Goal: Task Accomplishment & Management: Use online tool/utility

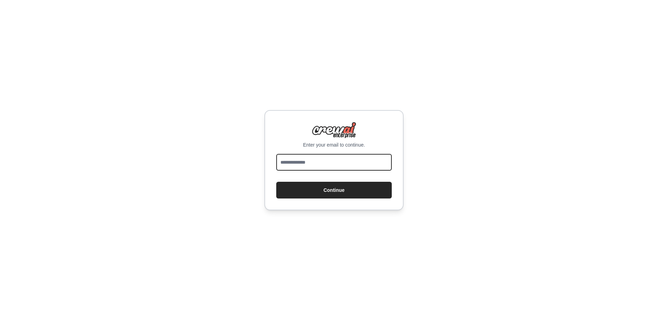
click at [323, 161] on input "email" at bounding box center [334, 162] width 116 height 17
type input "**********"
click at [276, 182] on button "Continue" at bounding box center [334, 190] width 116 height 17
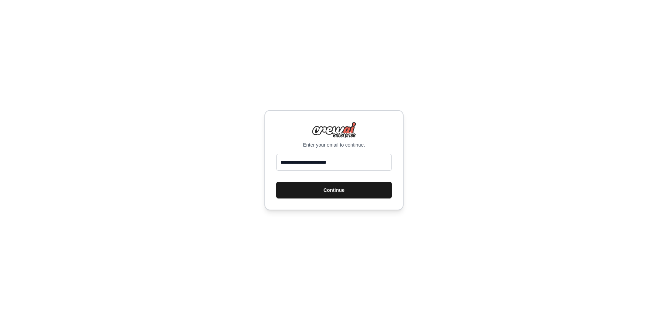
click at [348, 193] on button "Continue" at bounding box center [334, 190] width 116 height 17
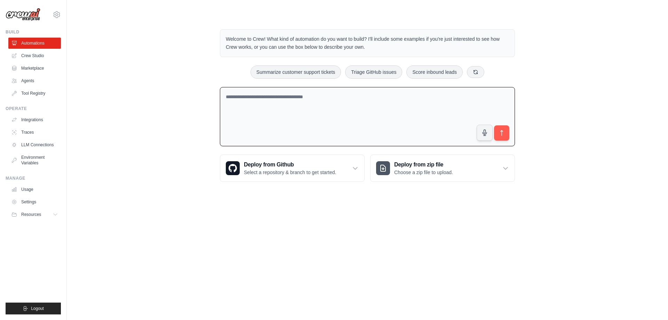
click at [252, 103] on textarea at bounding box center [367, 117] width 295 height 60
click at [35, 85] on link "Agents" at bounding box center [35, 80] width 53 height 11
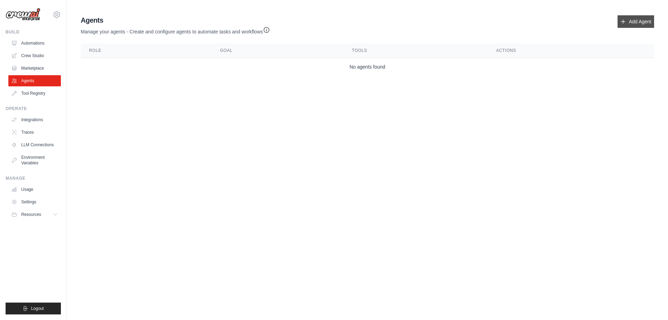
click at [642, 23] on link "Add Agent" at bounding box center [636, 21] width 37 height 13
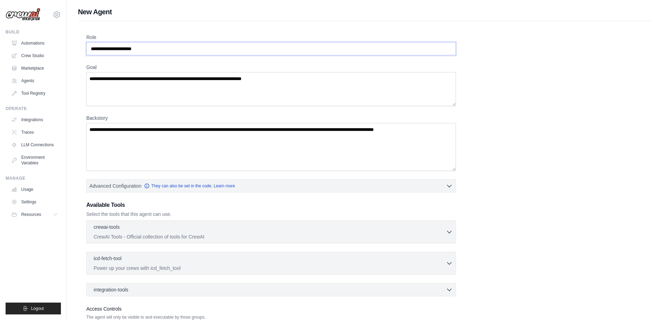
click at [176, 53] on input "Role" at bounding box center [271, 48] width 370 height 13
click at [156, 89] on textarea "Goal" at bounding box center [271, 89] width 370 height 34
type textarea "**********"
click at [168, 151] on textarea "Backstory" at bounding box center [271, 147] width 370 height 48
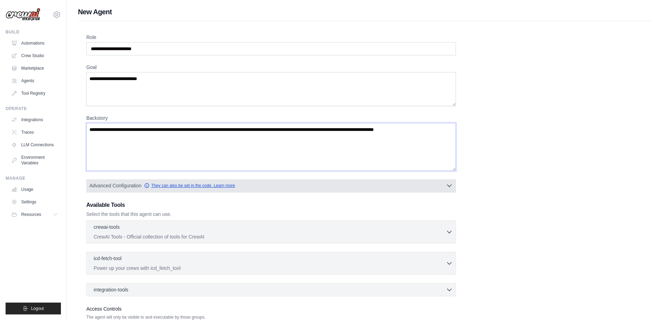
scroll to position [54, 0]
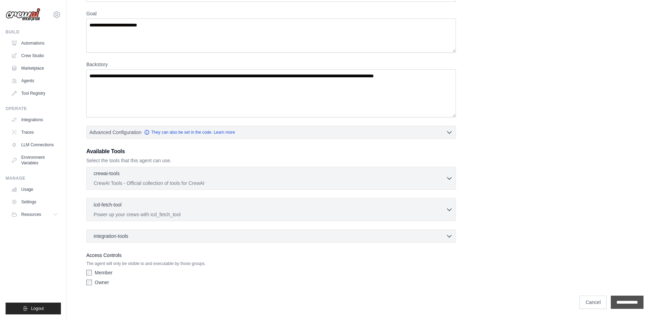
click at [618, 300] on input "**********" at bounding box center [627, 301] width 33 height 13
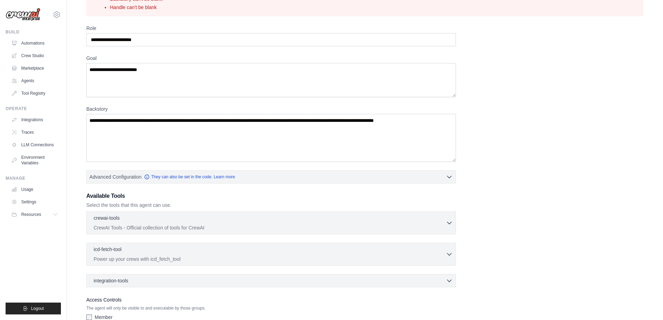
scroll to position [0, 0]
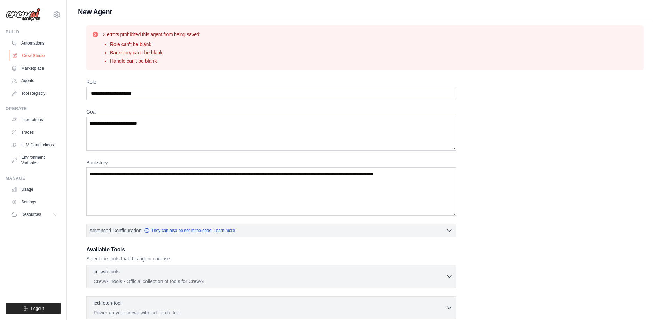
click at [34, 58] on link "Crew Studio" at bounding box center [35, 55] width 53 height 11
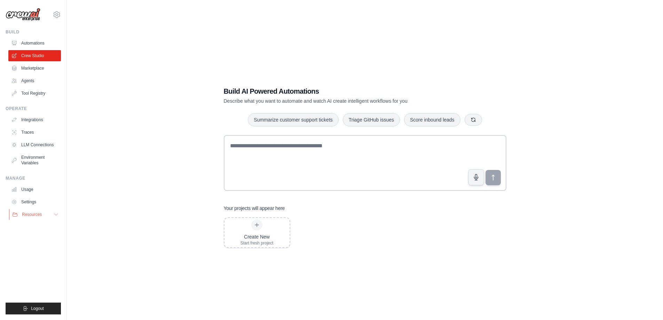
click at [41, 215] on span "Resources" at bounding box center [32, 215] width 20 height 6
click at [32, 13] on img at bounding box center [23, 14] width 35 height 13
